Goal: Task Accomplishment & Management: Use online tool/utility

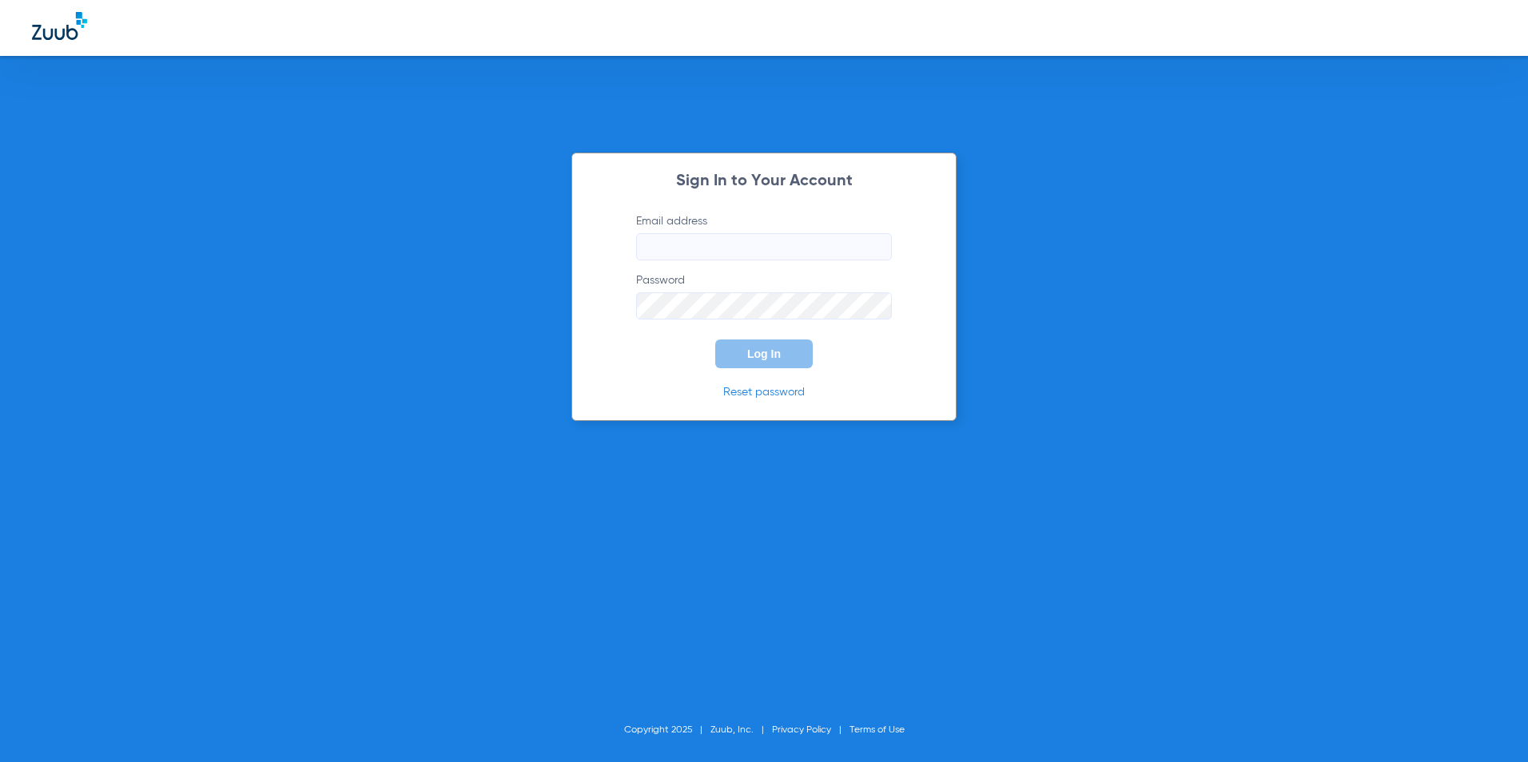
type input "[EMAIL_ADDRESS][DOMAIN_NAME]"
click at [780, 336] on form "Email address doc@radiance-smile.com Password Log In" at bounding box center [764, 290] width 304 height 155
click at [779, 344] on button "Log In" at bounding box center [763, 354] width 97 height 29
type input "[EMAIL_ADDRESS][DOMAIN_NAME]"
click at [748, 353] on span "Log In" at bounding box center [764, 354] width 34 height 13
